Goal: Information Seeking & Learning: Learn about a topic

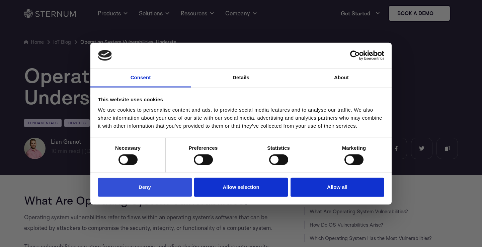
click at [166, 184] on button "Deny" at bounding box center [145, 187] width 94 height 19
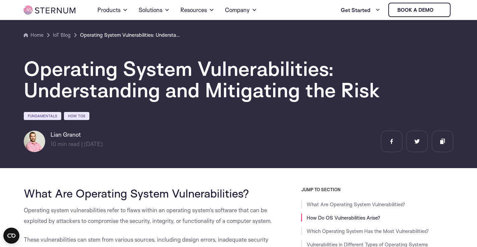
scroll to position [163, 0]
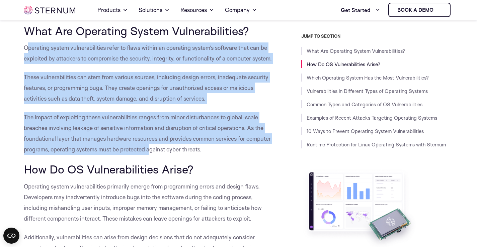
drag, startPoint x: 29, startPoint y: 46, endPoint x: 156, endPoint y: 167, distance: 175.5
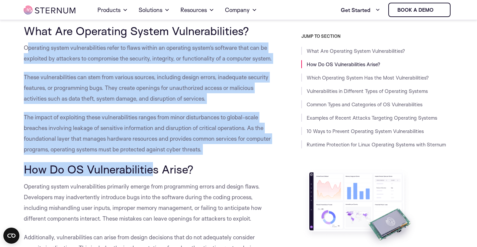
scroll to position [330, 0]
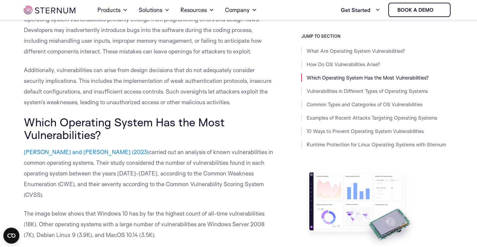
click at [159, 167] on p "[PERSON_NAME] and [PERSON_NAME] (2023) carried out an analysis of known vulnera…" at bounding box center [149, 174] width 250 height 54
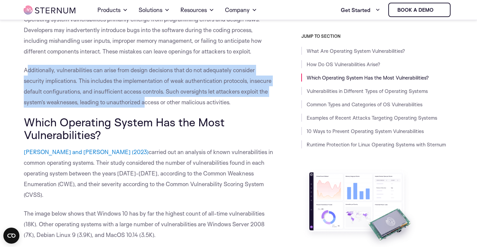
drag, startPoint x: 36, startPoint y: 79, endPoint x: 145, endPoint y: 115, distance: 113.8
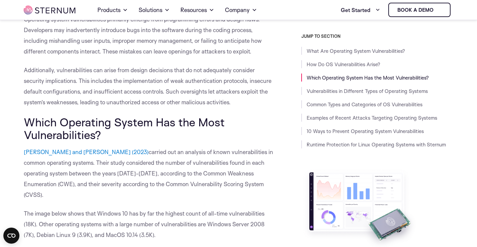
click at [226, 174] on span "carried out an analysis of known vulnerabilities in common operating systems. T…" at bounding box center [148, 174] width 249 height 50
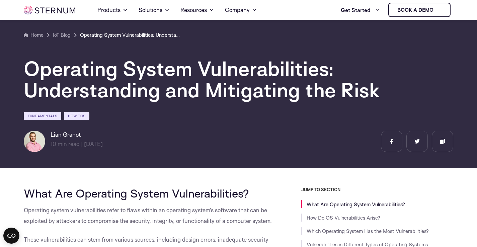
scroll to position [129, 0]
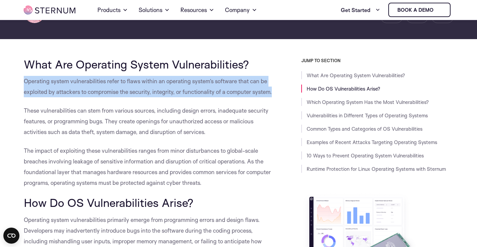
drag, startPoint x: 22, startPoint y: 79, endPoint x: 44, endPoint y: 103, distance: 32.9
copy span "Operating system vulnerabilities refer to flaws within an operating system’s so…"
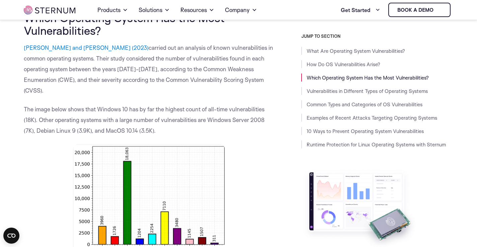
scroll to position [431, 0]
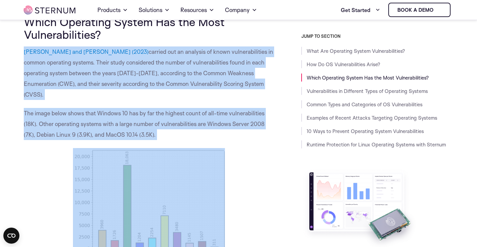
drag, startPoint x: 22, startPoint y: 63, endPoint x: 159, endPoint y: 141, distance: 157.5
copy div "[PERSON_NAME] and [PERSON_NAME] (2023) carried out an analysis of known vulnera…"
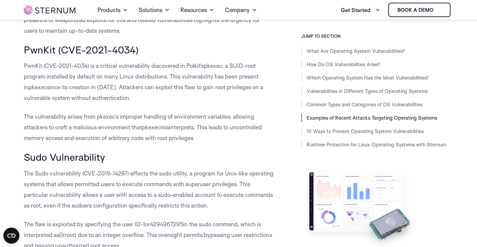
scroll to position [2172, 0]
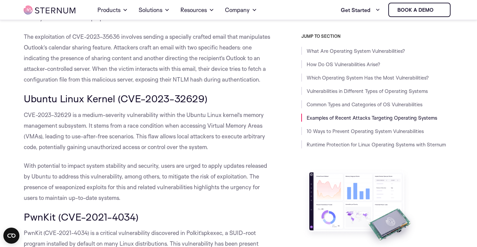
drag, startPoint x: 22, startPoint y: 124, endPoint x: 213, endPoint y: 159, distance: 194.0
copy span "CVE-2023-32629 is a medium-severity vulnerability within the Ubuntu Linux kerne…"
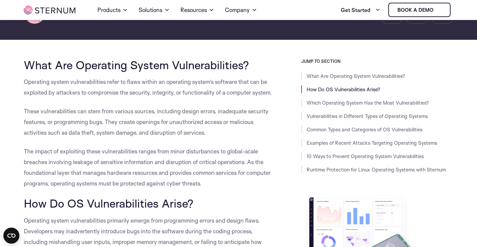
scroll to position [129, 0]
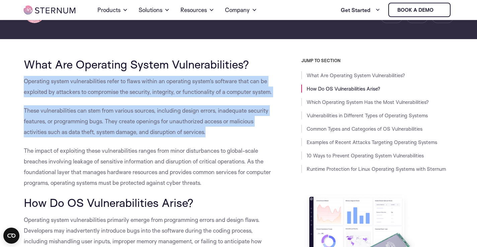
drag, startPoint x: 22, startPoint y: 75, endPoint x: 214, endPoint y: 143, distance: 203.5
copy div "Operating system vulnerabilities refer to flaws within an operating system’s so…"
